Goal: Information Seeking & Learning: Learn about a topic

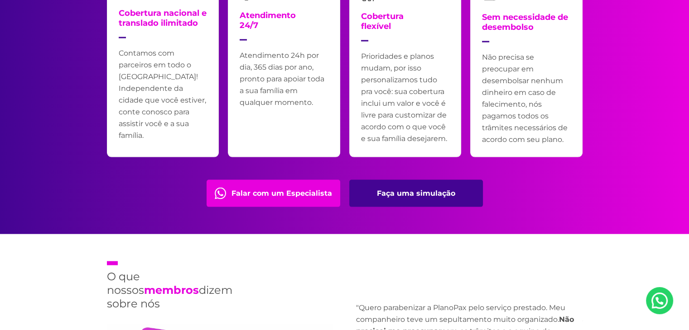
scroll to position [1901, 0]
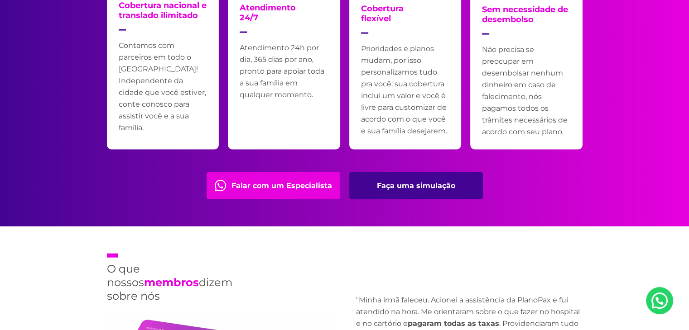
click at [386, 183] on link "Faça uma simulação" at bounding box center [416, 185] width 134 height 27
click at [288, 185] on link "Falar com um Especialista" at bounding box center [273, 185] width 134 height 27
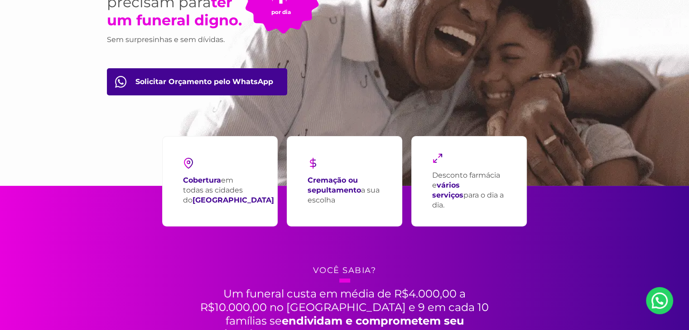
scroll to position [0, 0]
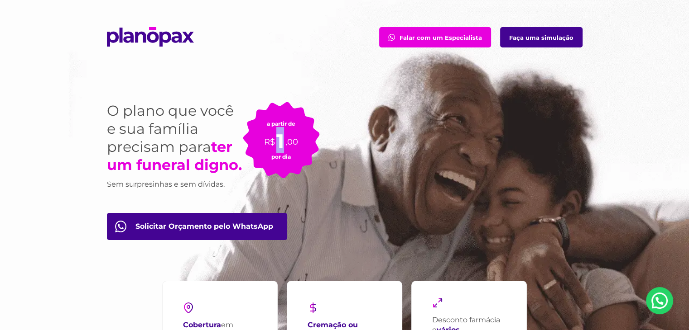
drag, startPoint x: 304, startPoint y: 122, endPoint x: 287, endPoint y: 138, distance: 23.7
click at [286, 138] on p "R$ 1 ,00" at bounding box center [281, 137] width 34 height 21
drag, startPoint x: 296, startPoint y: 160, endPoint x: 279, endPoint y: 118, distance: 44.9
click at [268, 142] on div "a partir de R$ 1 ,00 por dia" at bounding box center [281, 140] width 77 height 77
click at [282, 109] on div "a partir de R$ 1 ,00 por dia" at bounding box center [281, 140] width 77 height 77
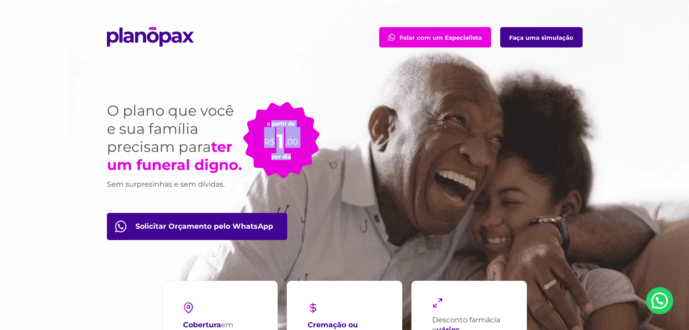
drag, startPoint x: 271, startPoint y: 120, endPoint x: 289, endPoint y: 154, distance: 39.1
click at [289, 154] on div "a partir de R$ 1 ,00 por dia" at bounding box center [281, 140] width 77 height 77
click at [286, 154] on small "por dia" at bounding box center [280, 156] width 19 height 7
drag, startPoint x: 266, startPoint y: 120, endPoint x: 287, endPoint y: 152, distance: 38.5
click at [287, 152] on div "a partir de R$ 1 ,00 por dia" at bounding box center [281, 140] width 77 height 77
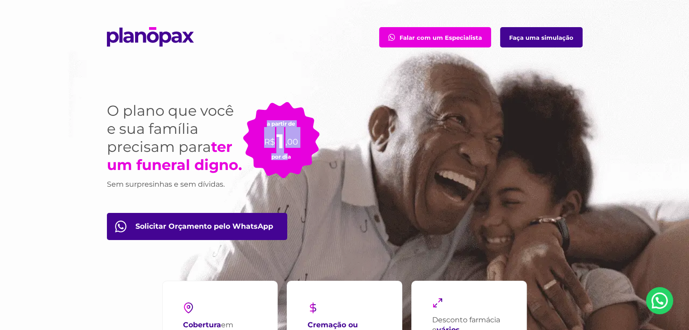
click at [287, 152] on div "a partir de R$ 1 ,00 por dia" at bounding box center [281, 140] width 77 height 77
drag, startPoint x: 274, startPoint y: 124, endPoint x: 269, endPoint y: 115, distance: 10.5
click at [269, 115] on div "a partir de R$ 1 ,00 por dia" at bounding box center [281, 140] width 77 height 77
drag, startPoint x: 256, startPoint y: 103, endPoint x: 278, endPoint y: 116, distance: 25.2
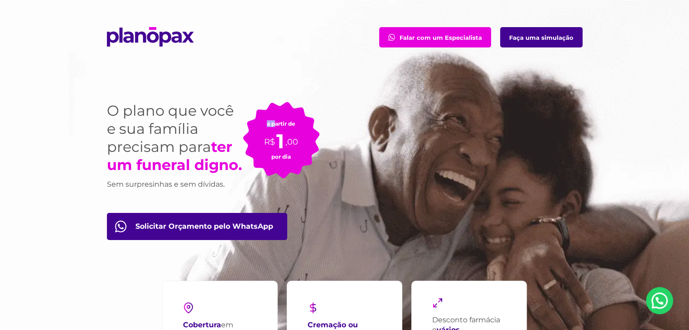
click at [274, 119] on div "a partir de R$ 1 ,00 por dia" at bounding box center [281, 140] width 77 height 77
drag, startPoint x: 278, startPoint y: 115, endPoint x: 289, endPoint y: 105, distance: 14.9
click at [289, 105] on div "a partir de R$ 1 ,00 por dia" at bounding box center [281, 140] width 77 height 77
